Goal: Check status

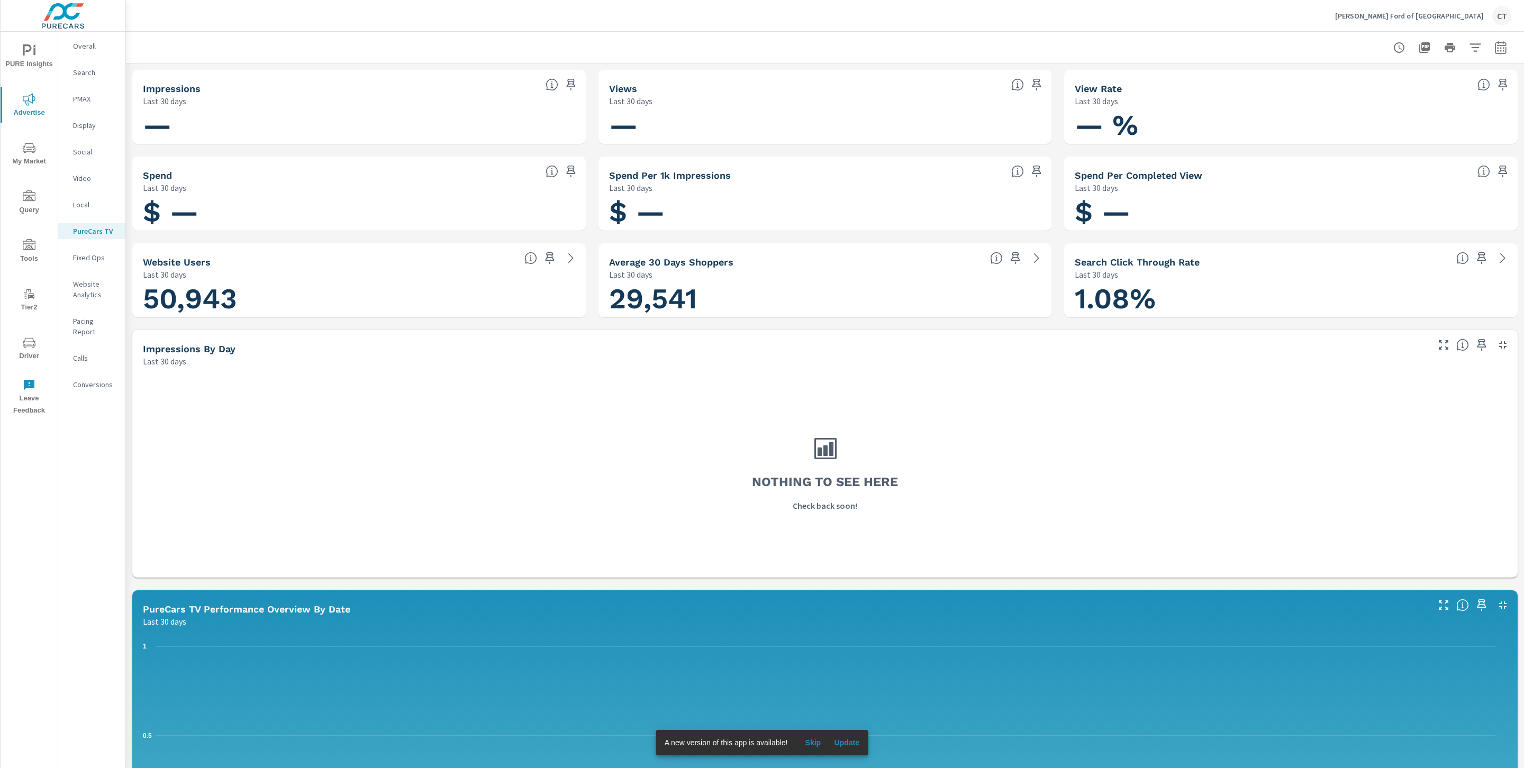
click at [819, 745] on span "Skip" at bounding box center [812, 743] width 25 height 10
click at [84, 48] on p "Overall" at bounding box center [95, 46] width 44 height 11
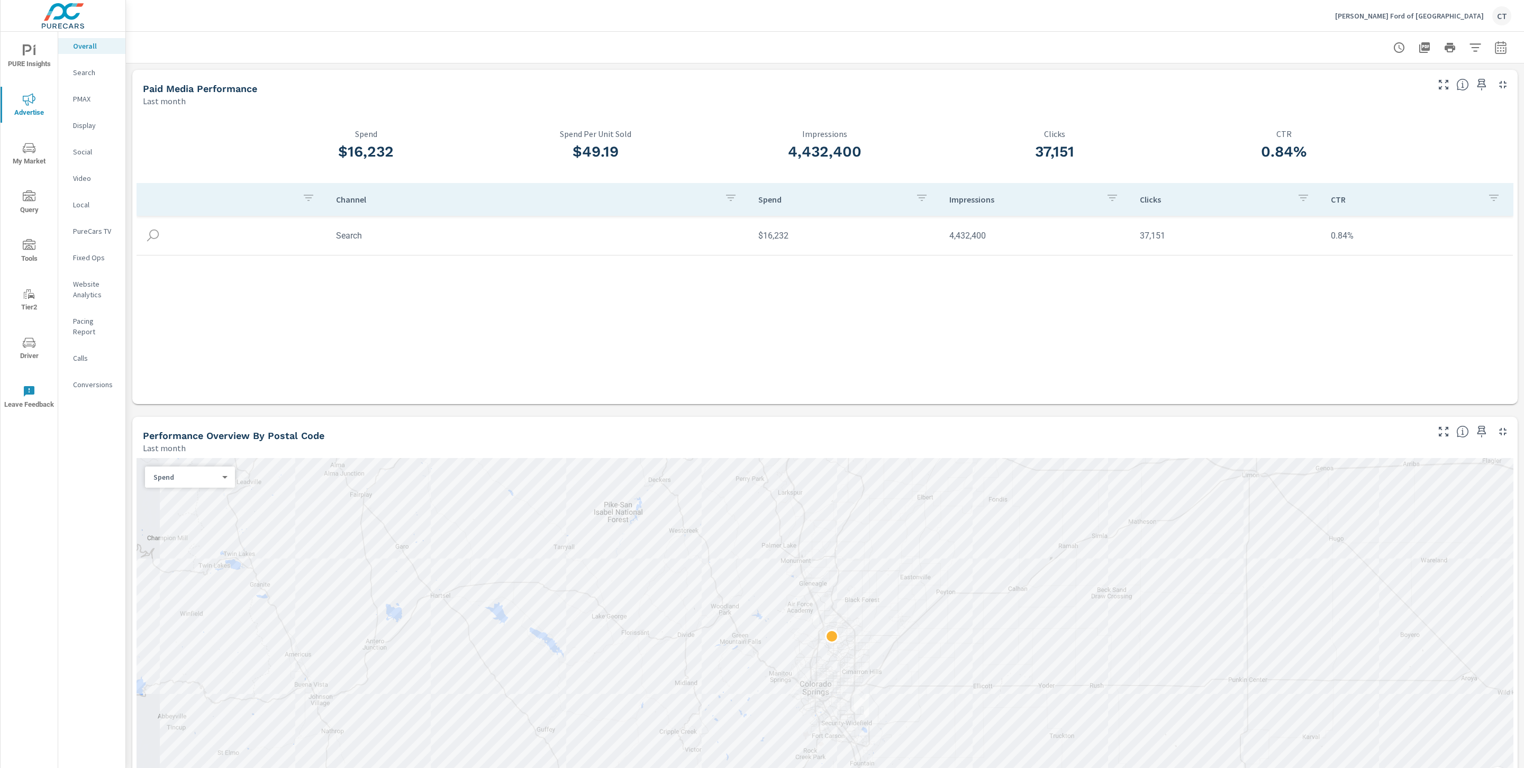
click at [29, 342] on icon "nav menu" at bounding box center [29, 342] width 13 height 13
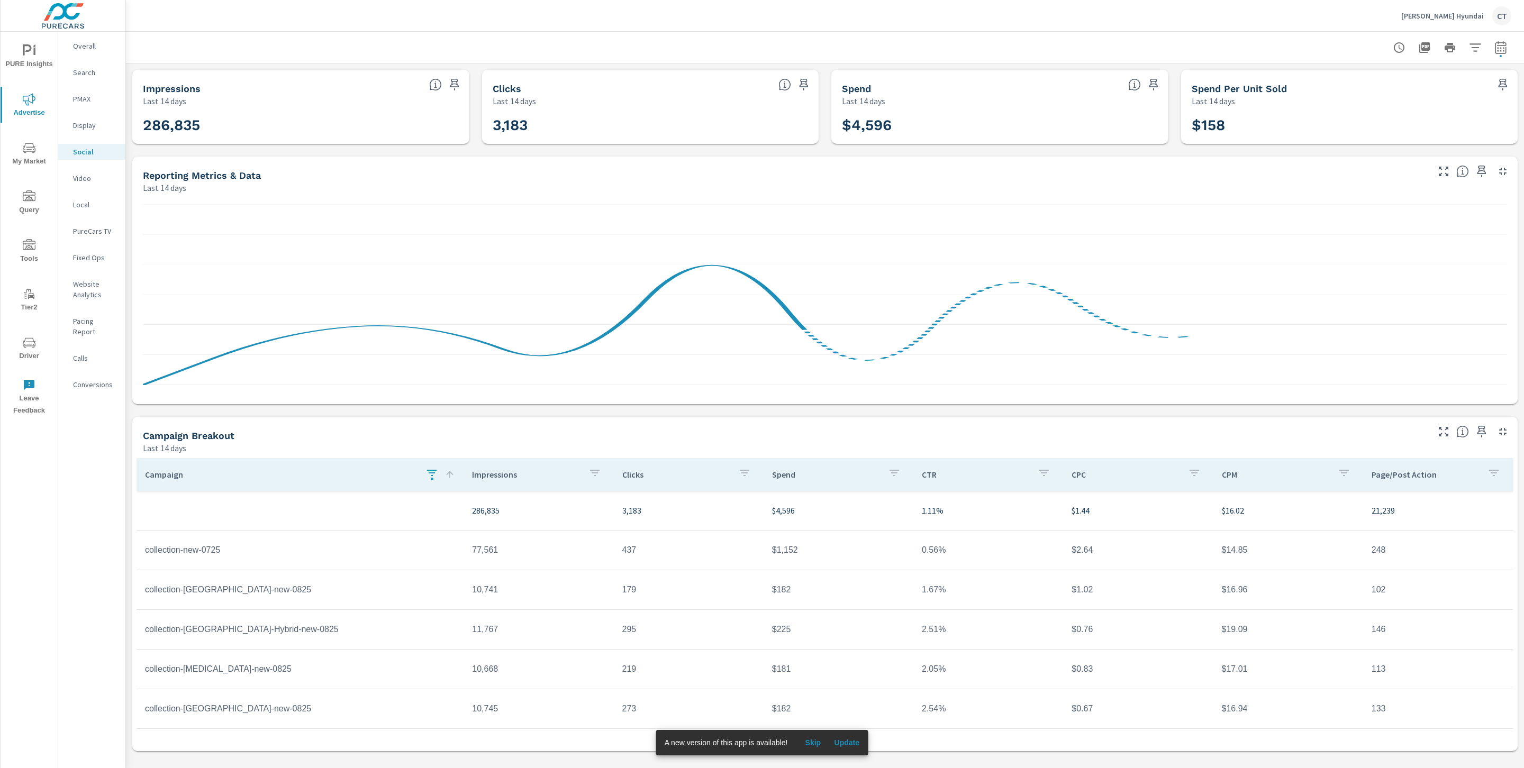
click at [423, 475] on button "button" at bounding box center [431, 474] width 21 height 24
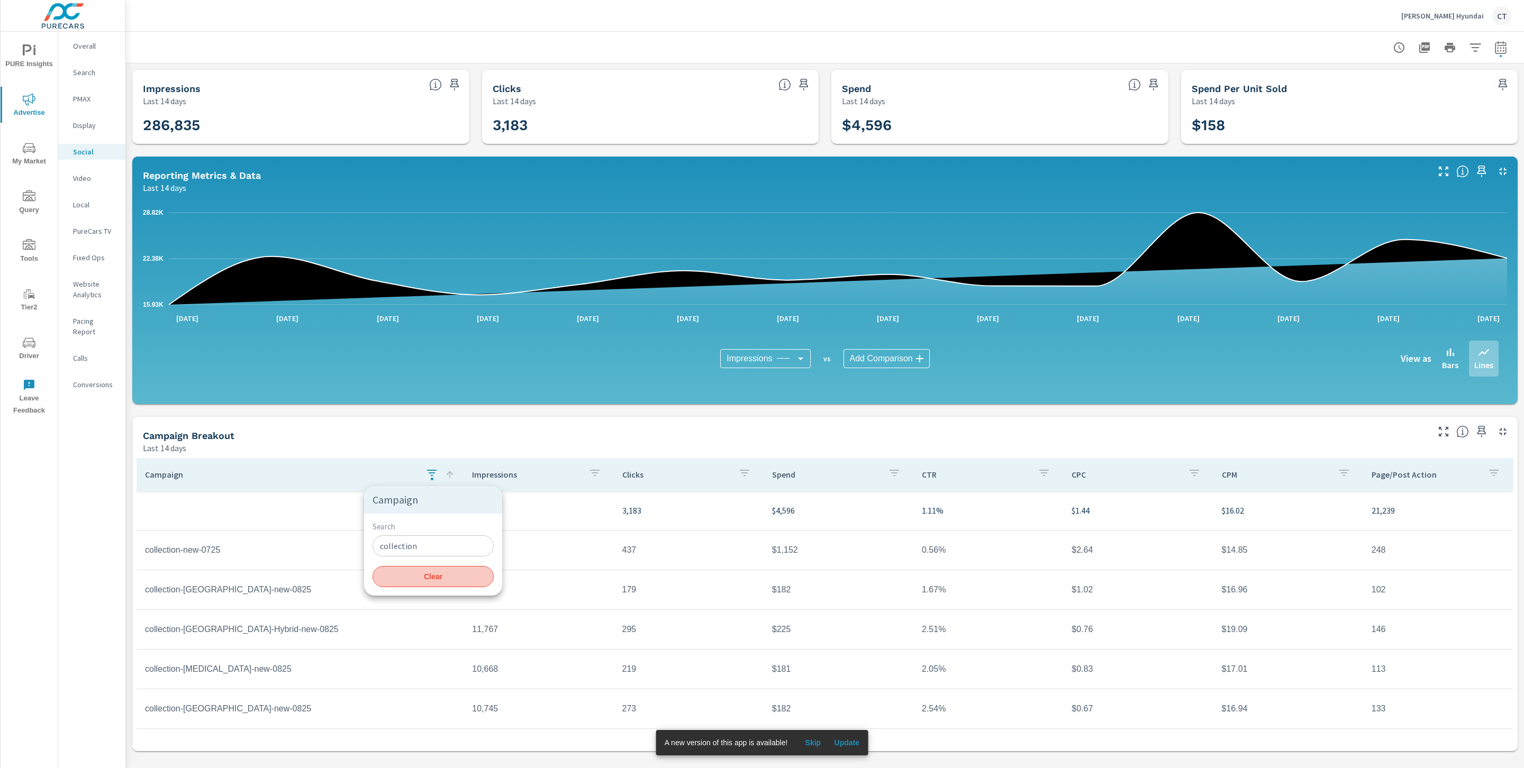
click at [435, 579] on span "Clear" at bounding box center [433, 577] width 108 height 10
click at [803, 34] on div at bounding box center [825, 47] width 1372 height 31
